Goal: Navigation & Orientation: Find specific page/section

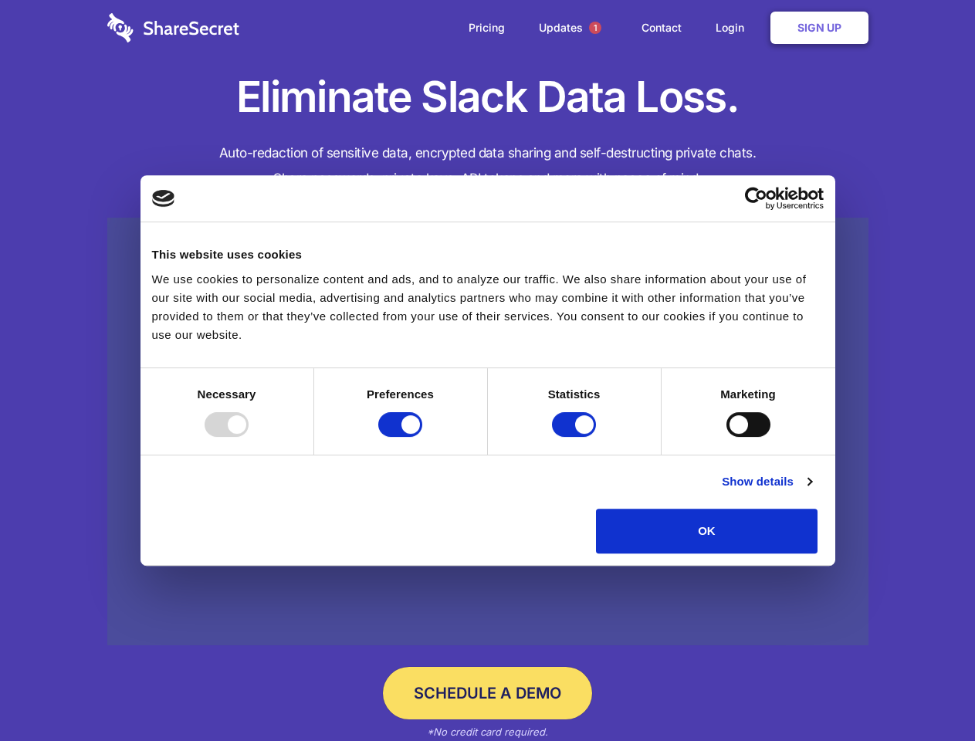
click at [249, 437] on div at bounding box center [227, 424] width 44 height 25
click at [422, 437] on input "Preferences" at bounding box center [400, 424] width 44 height 25
checkbox input "false"
click at [576, 437] on input "Statistics" at bounding box center [574, 424] width 44 height 25
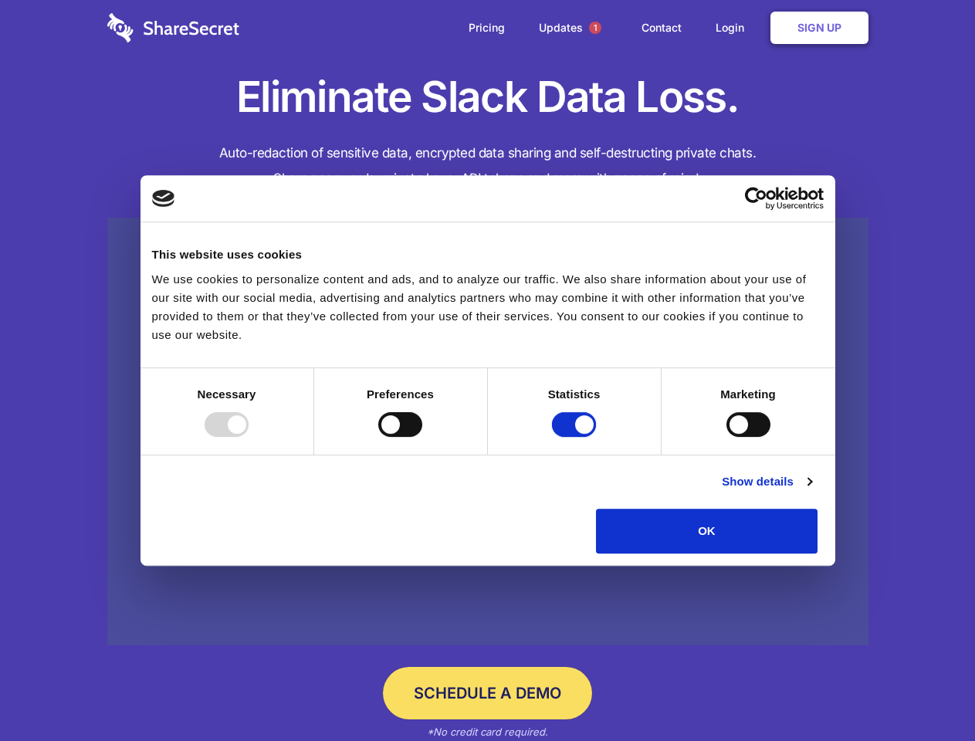
checkbox input "false"
click at [726, 437] on input "Marketing" at bounding box center [748, 424] width 44 height 25
checkbox input "true"
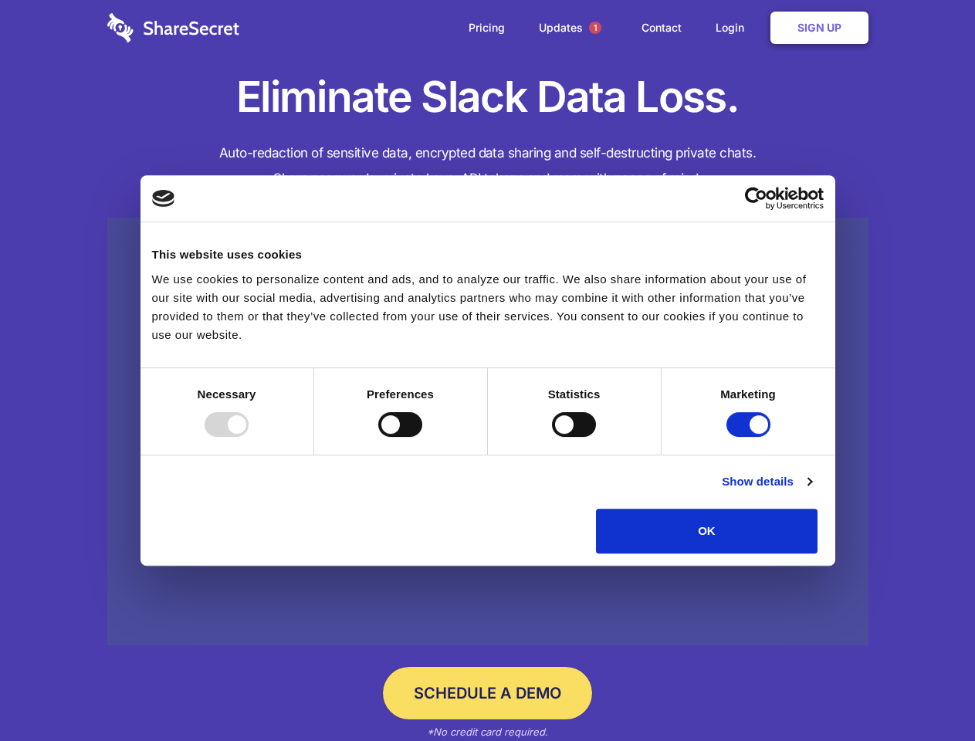
click at [811, 491] on link "Show details" at bounding box center [767, 481] width 90 height 19
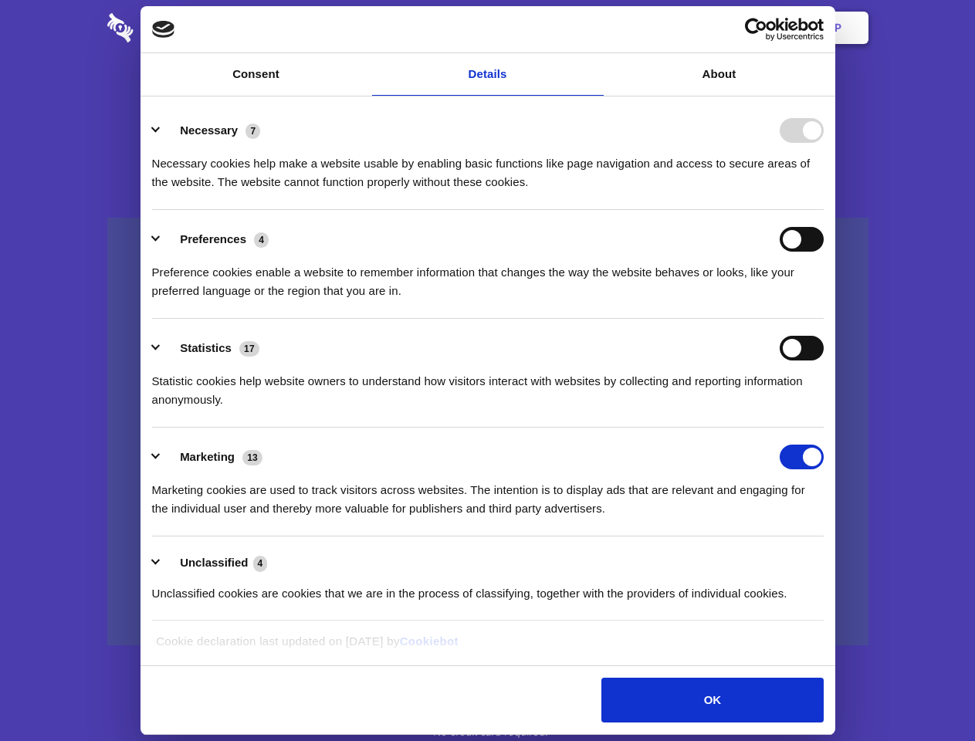
click at [823, 210] on li "Necessary 7 Necessary cookies help make a website usable by enabling basic func…" at bounding box center [487, 155] width 671 height 109
click at [594, 28] on span "1" at bounding box center [595, 28] width 12 height 12
